Goal: Complete application form: Complete application form

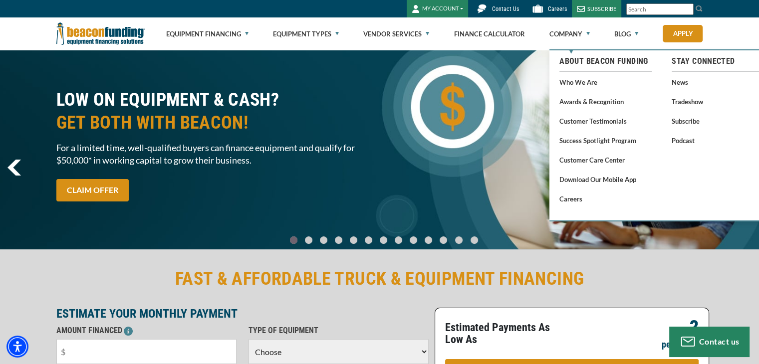
click at [441, 10] on button "MY ACCOUNT" at bounding box center [437, 8] width 61 height 17
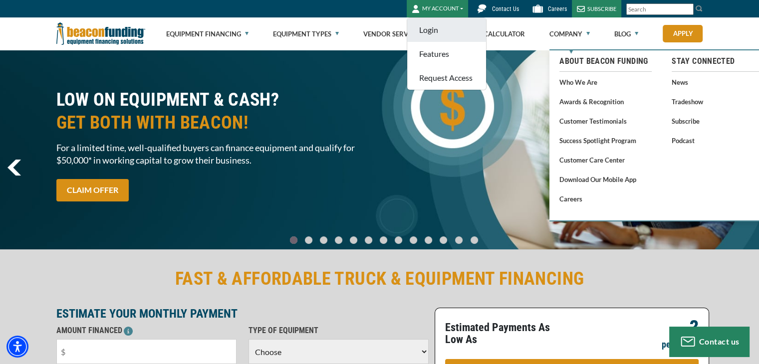
click at [435, 26] on link "Login" at bounding box center [446, 30] width 79 height 24
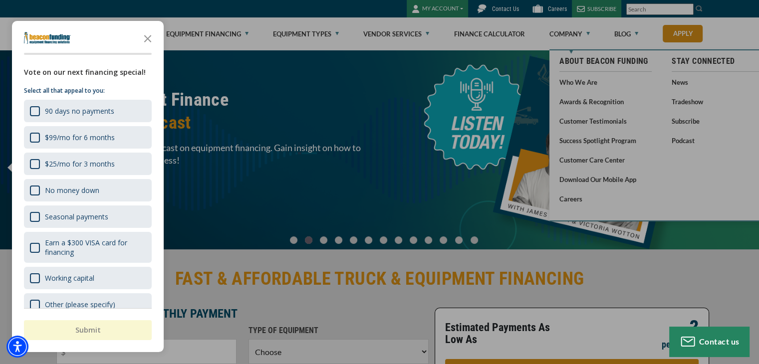
click at [490, 42] on div "button" at bounding box center [379, 182] width 759 height 364
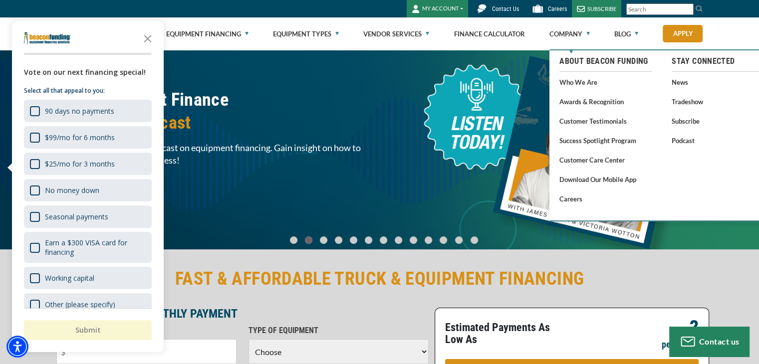
click at [446, 8] on button "MY ACCOUNT" at bounding box center [437, 8] width 61 height 17
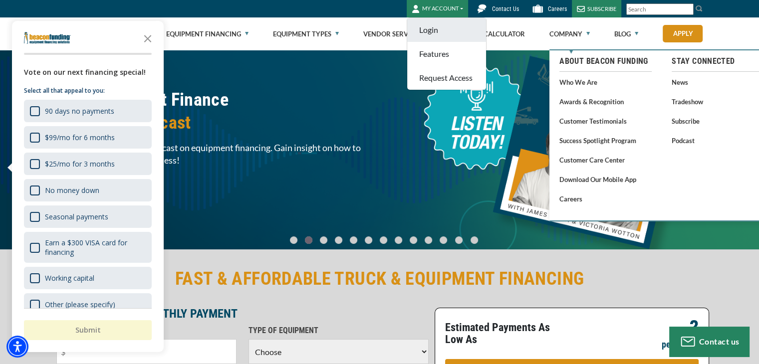
click at [443, 22] on link "Login" at bounding box center [446, 30] width 79 height 24
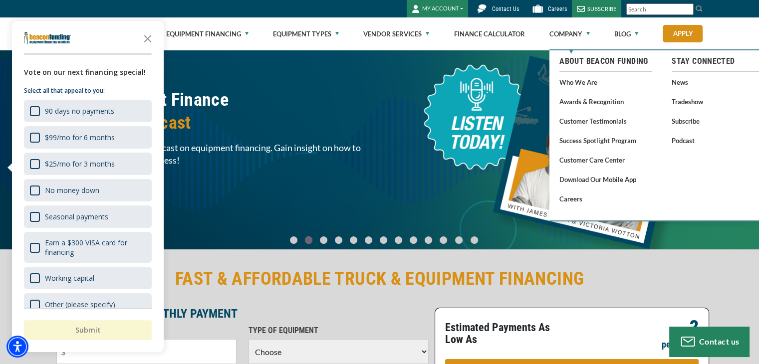
click at [462, 12] on button "MY ACCOUNT" at bounding box center [437, 8] width 61 height 17
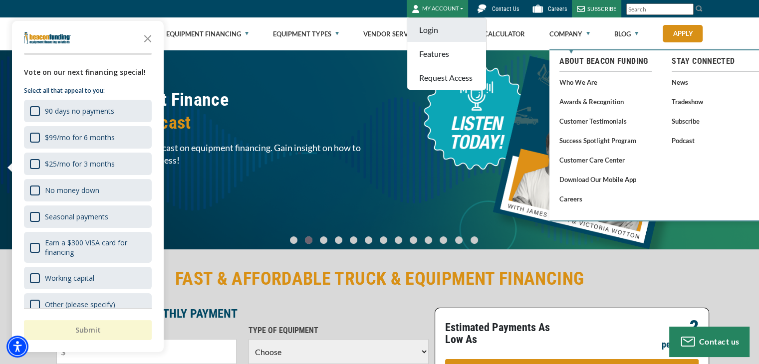
click at [444, 27] on link "Login" at bounding box center [446, 30] width 79 height 24
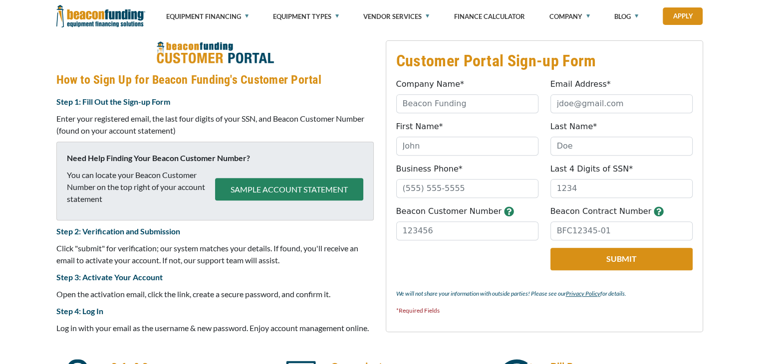
scroll to position [397, 0]
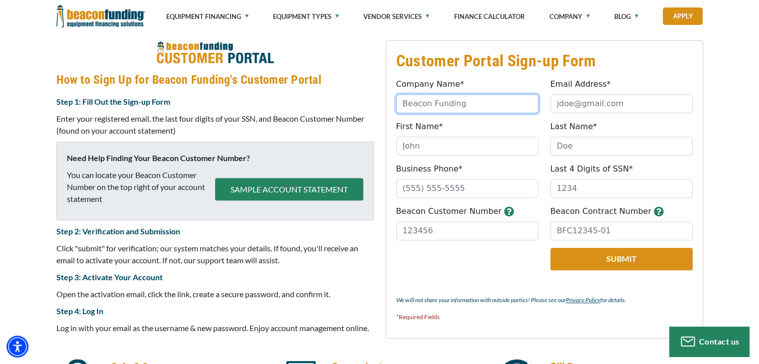
click at [429, 107] on input "Company Name*" at bounding box center [467, 103] width 142 height 19
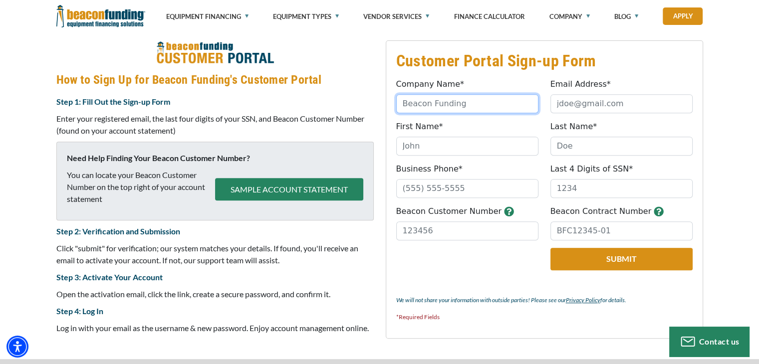
type input "SCV Audio Video"
type input "Robert@scvav.com"
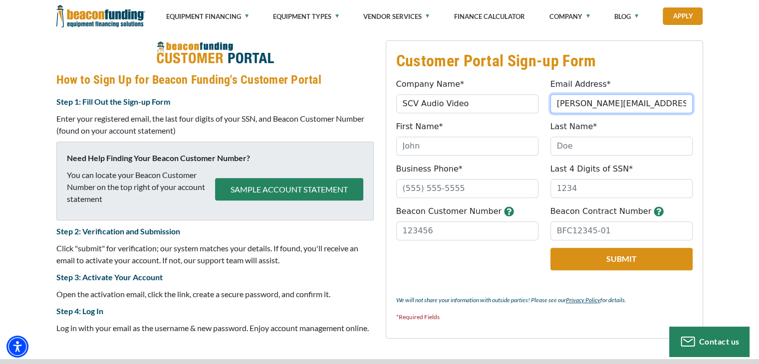
type input "Robert"
type input "Marshall"
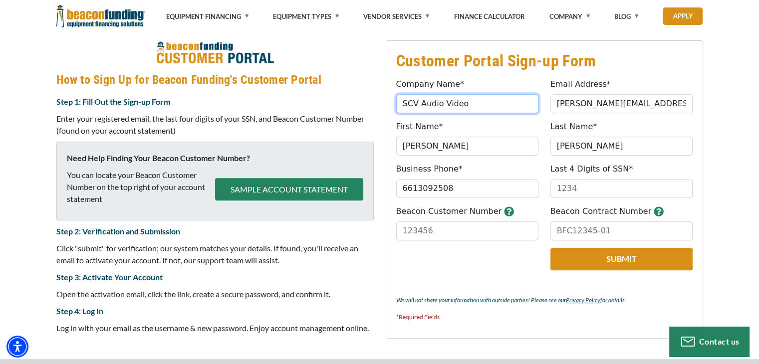
type input "(661) 309-2508"
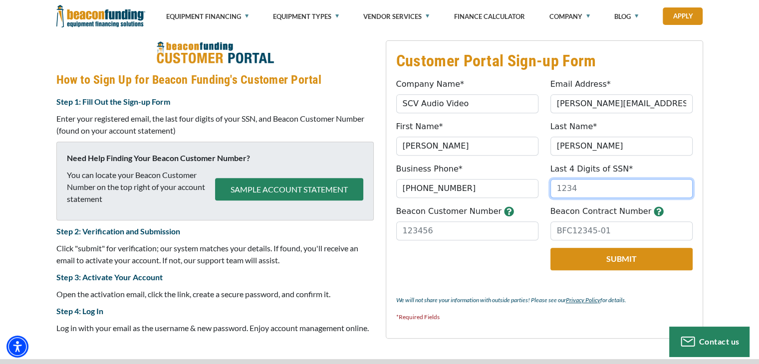
click at [563, 188] on input "Last 4 Digits of SSN*" at bounding box center [622, 188] width 142 height 19
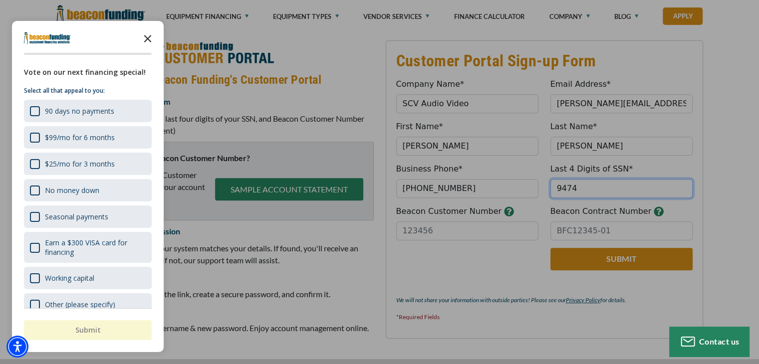
type input "9474"
click at [148, 38] on polygon "Close the survey" at bounding box center [147, 38] width 7 height 7
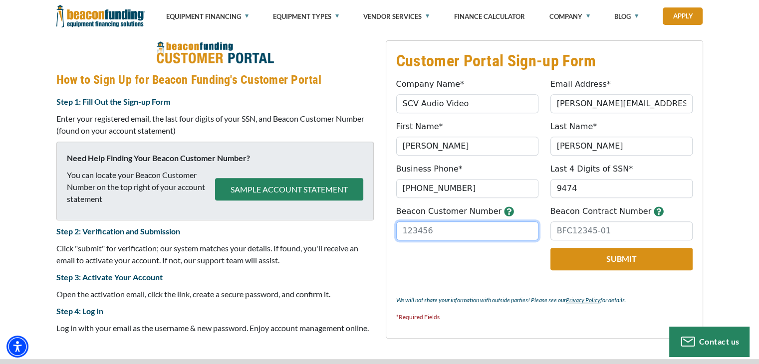
click at [443, 232] on input "Beacon Customer Number" at bounding box center [467, 231] width 142 height 19
click at [478, 233] on input "Beacon Customer Number" at bounding box center [467, 231] width 142 height 19
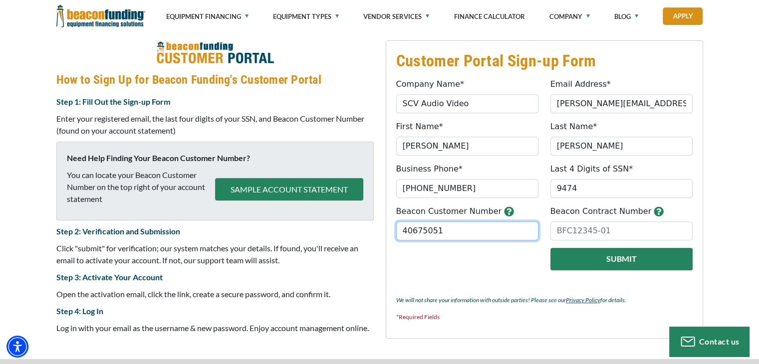
type input "40675051"
click at [580, 268] on button "Submit" at bounding box center [622, 259] width 142 height 22
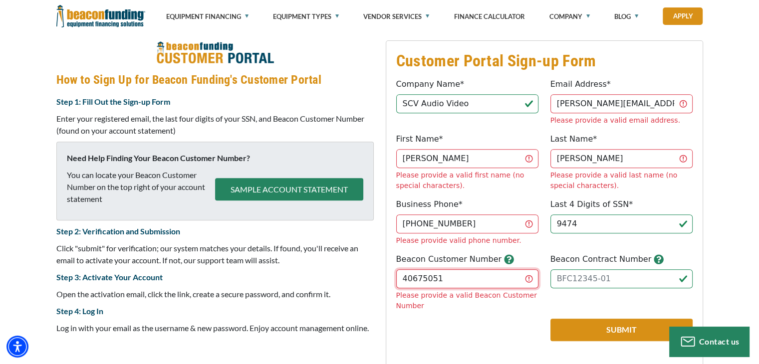
click at [452, 270] on input "40675051" at bounding box center [467, 279] width 142 height 19
click at [429, 270] on input "40675051" at bounding box center [467, 279] width 142 height 19
click at [442, 270] on input "40675051" at bounding box center [467, 279] width 142 height 19
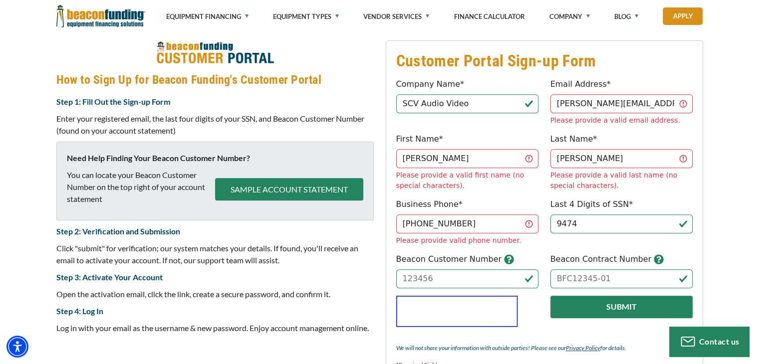
click at [581, 296] on button "Submit" at bounding box center [622, 307] width 142 height 22
